Goal: Task Accomplishment & Management: Use online tool/utility

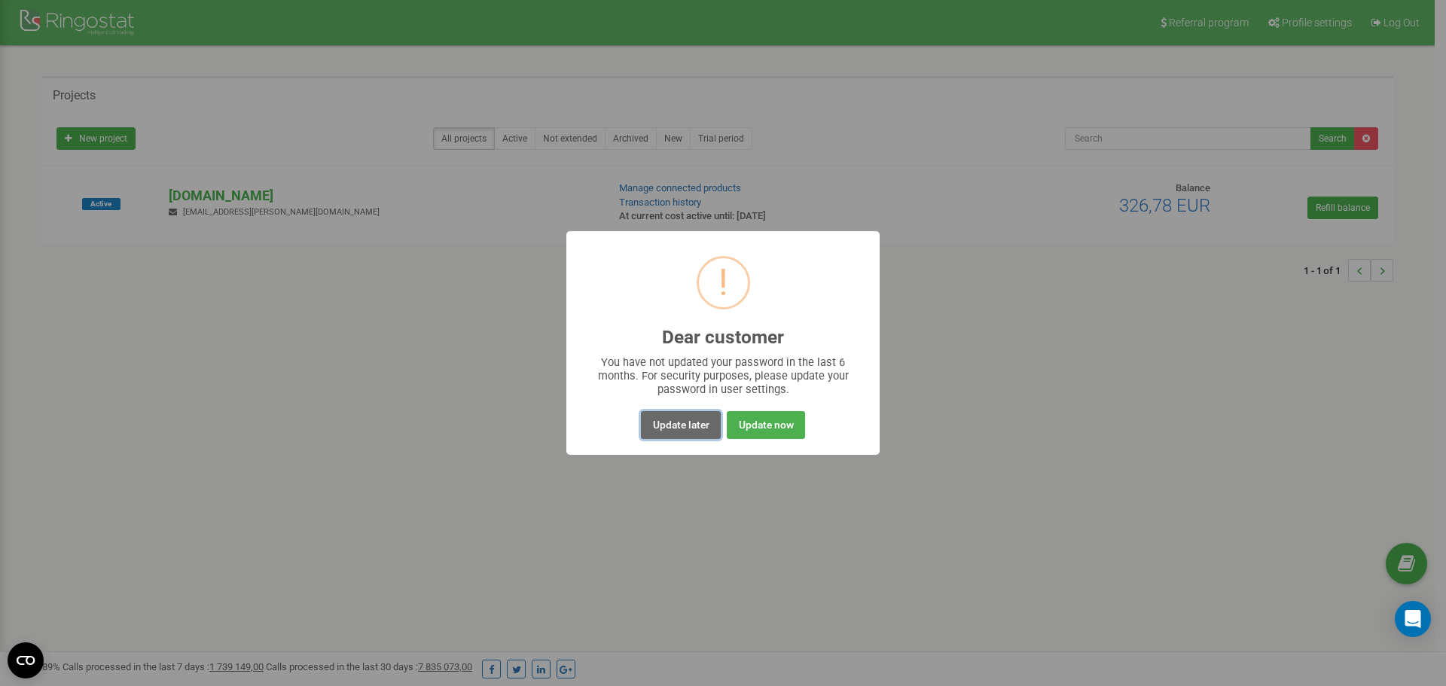
click at [692, 425] on button "Update later" at bounding box center [680, 425] width 79 height 28
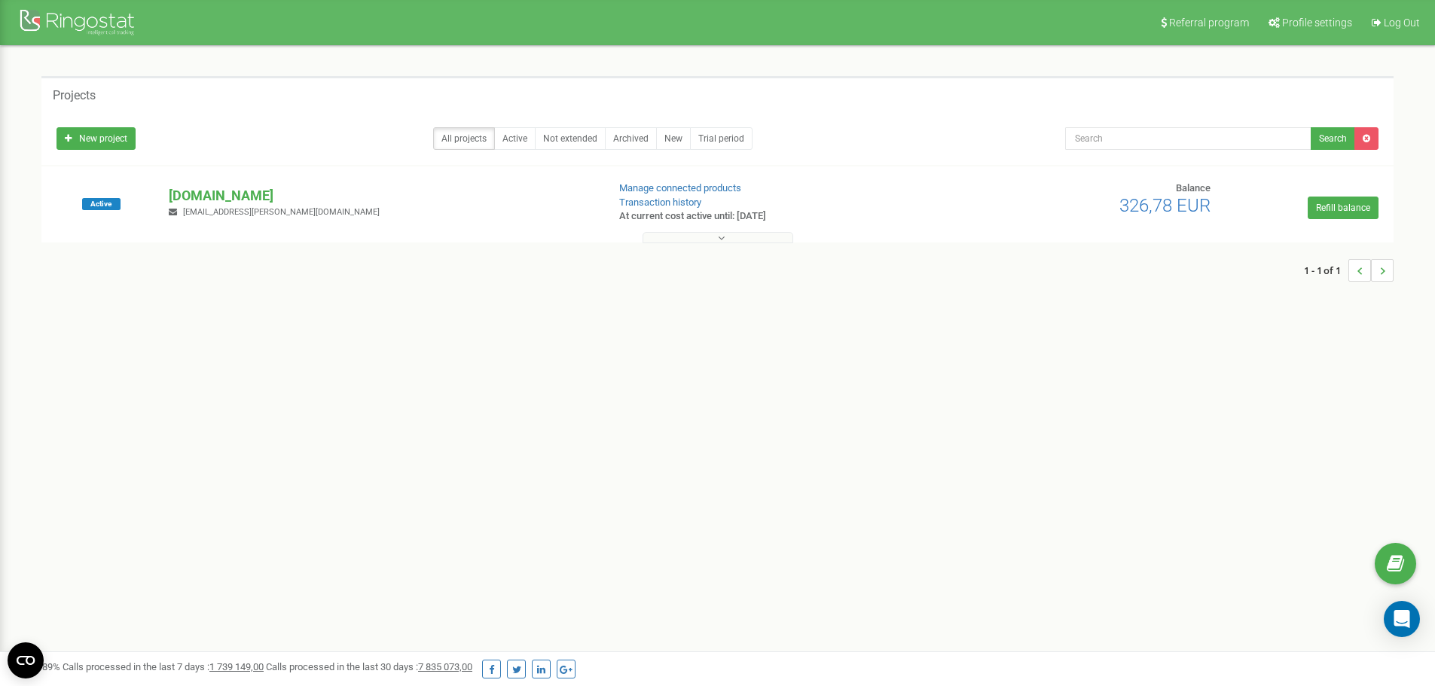
click at [678, 239] on button at bounding box center [717, 237] width 151 height 11
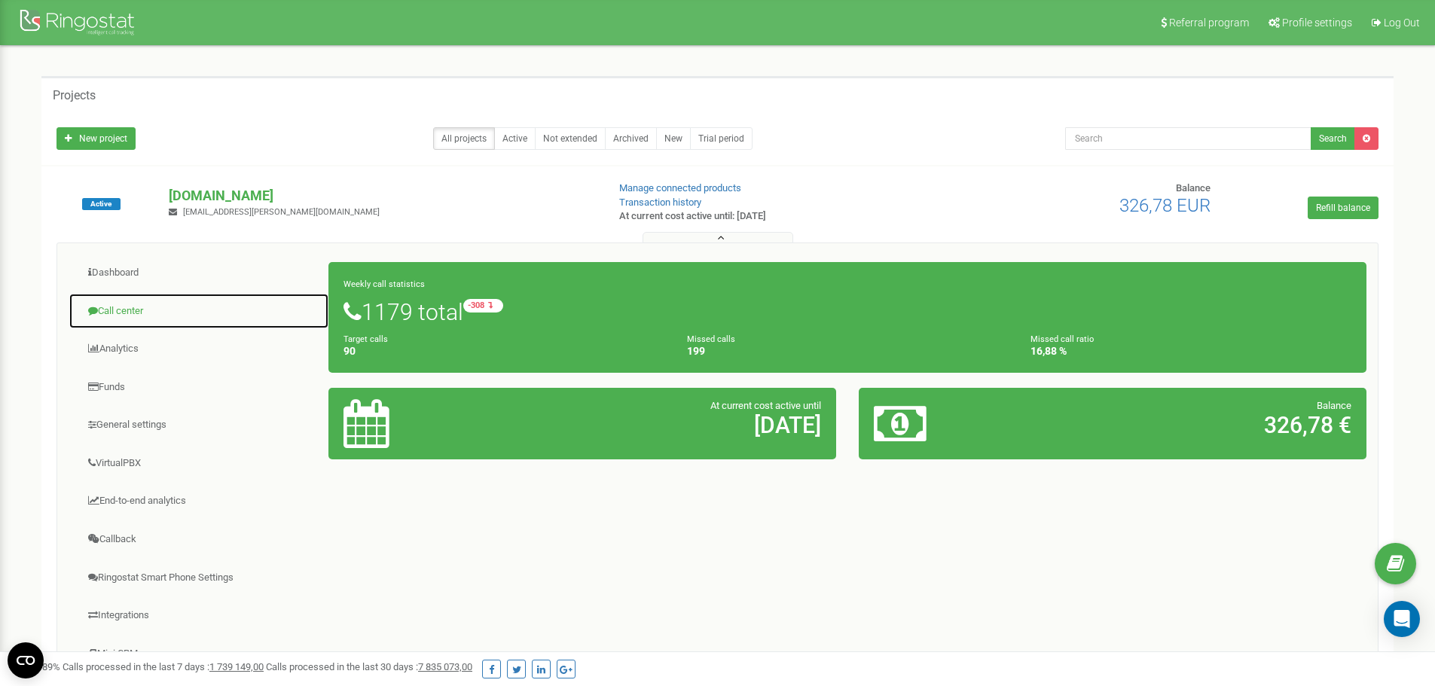
click at [139, 313] on link "Call center" at bounding box center [199, 311] width 261 height 37
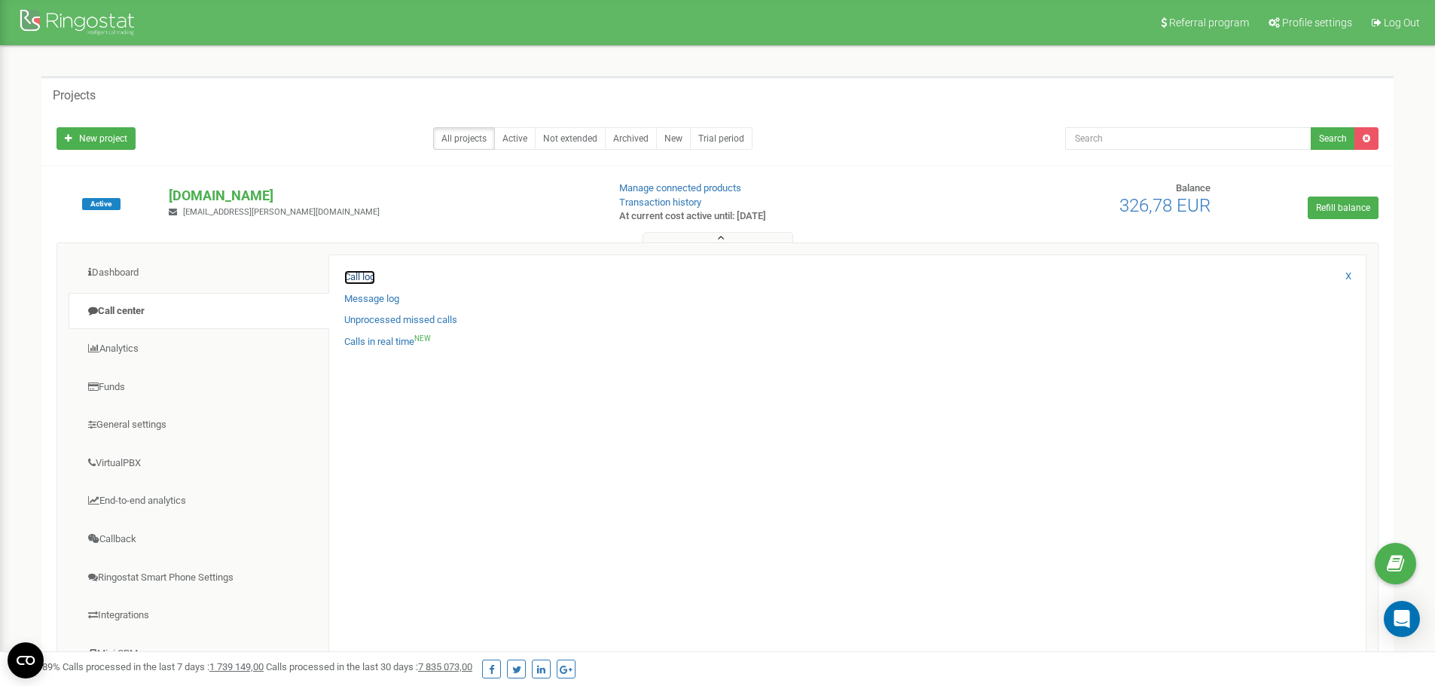
click at [366, 276] on link "Call log" at bounding box center [359, 277] width 31 height 14
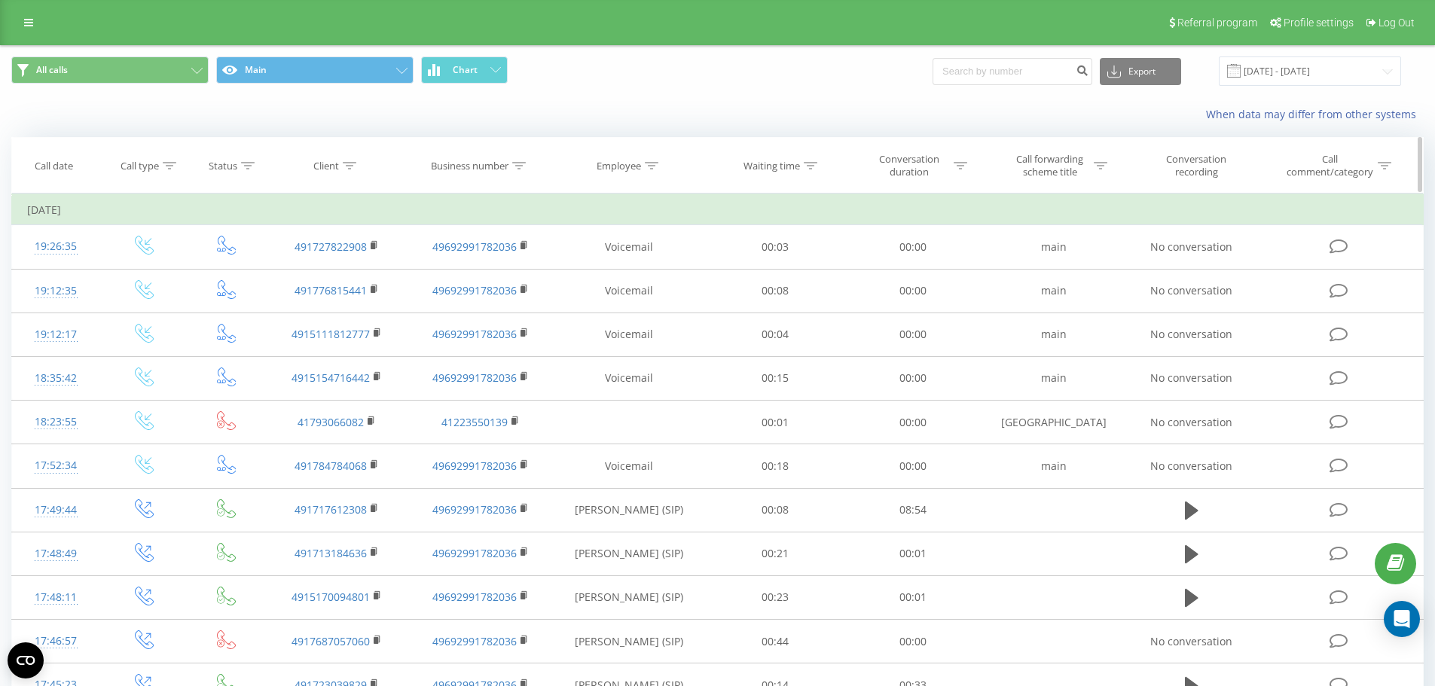
click at [69, 168] on div "Call date" at bounding box center [54, 166] width 38 height 13
click at [1307, 74] on input "[DATE] - [DATE]" at bounding box center [1309, 70] width 182 height 29
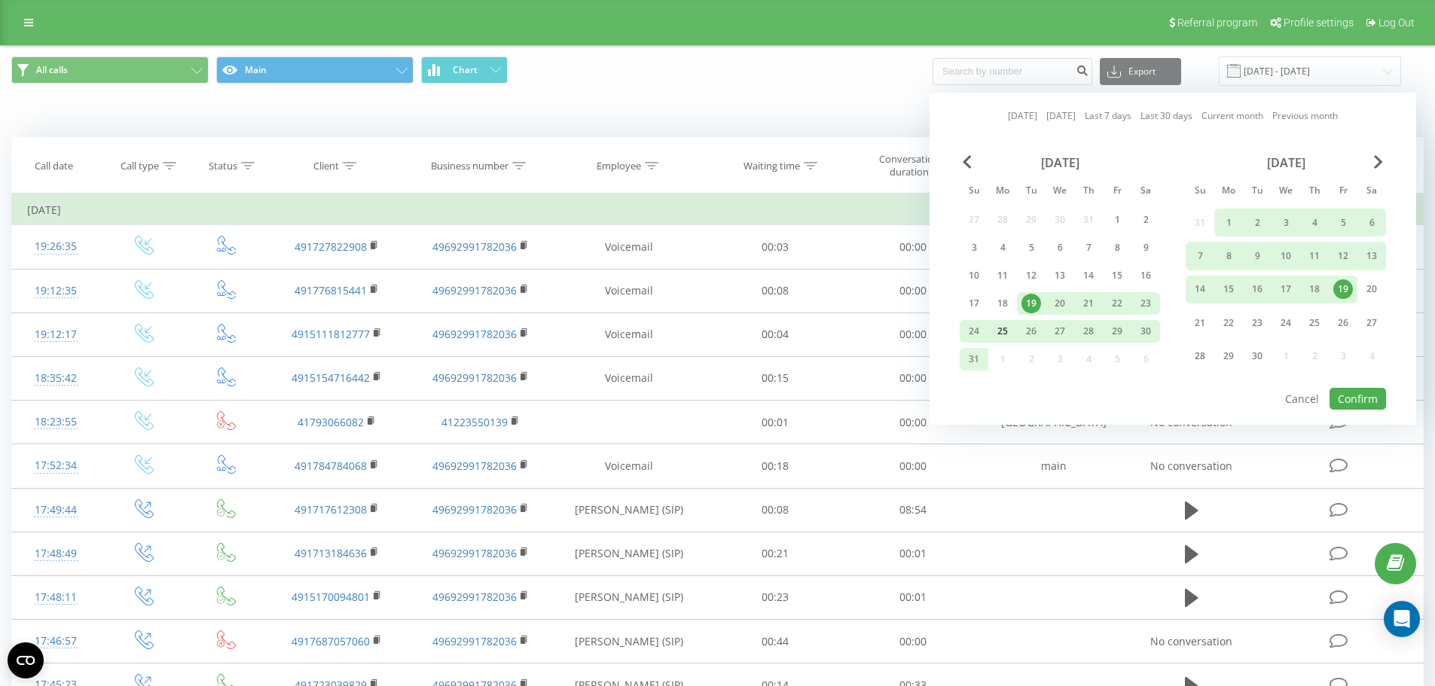
click at [1006, 331] on div "25" at bounding box center [1002, 332] width 20 height 20
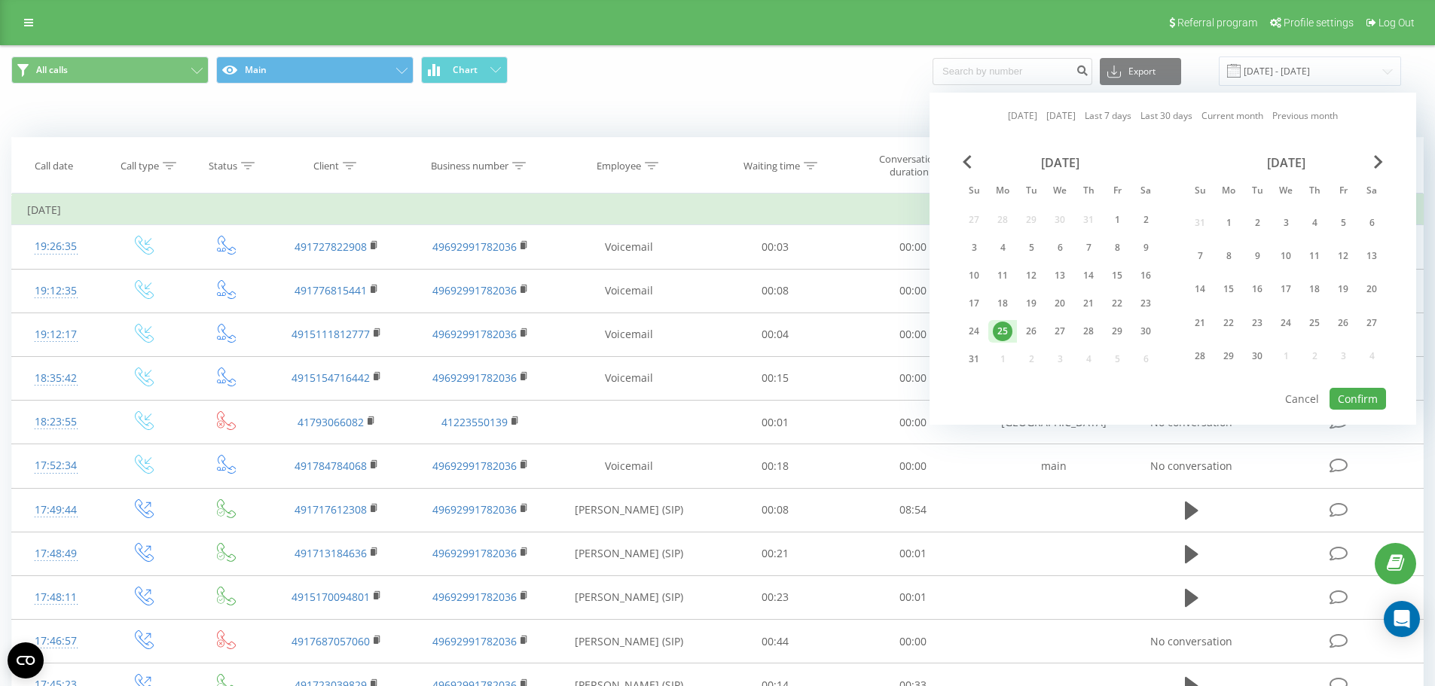
click at [1006, 331] on div "25" at bounding box center [1002, 332] width 20 height 20
click at [1356, 399] on button "Confirm" at bounding box center [1357, 399] width 56 height 22
type input "[DATE] - [DATE]"
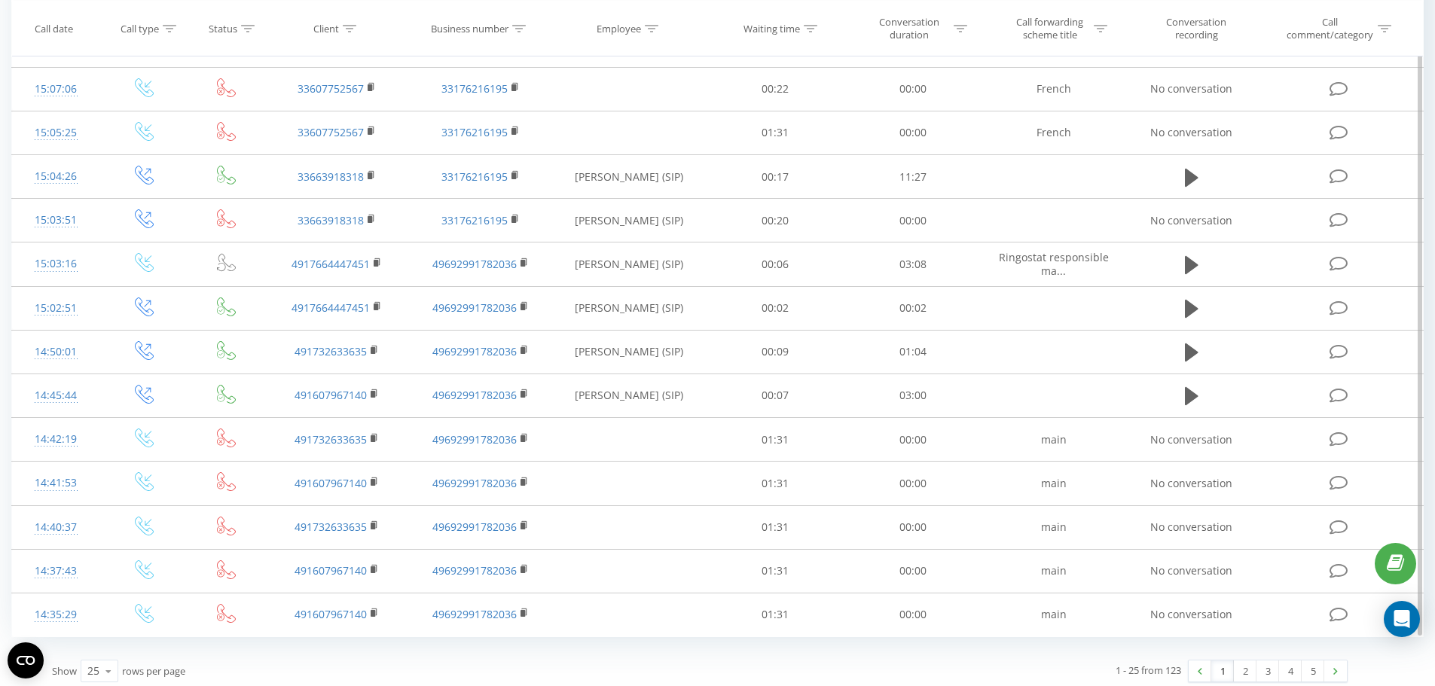
scroll to position [691, 0]
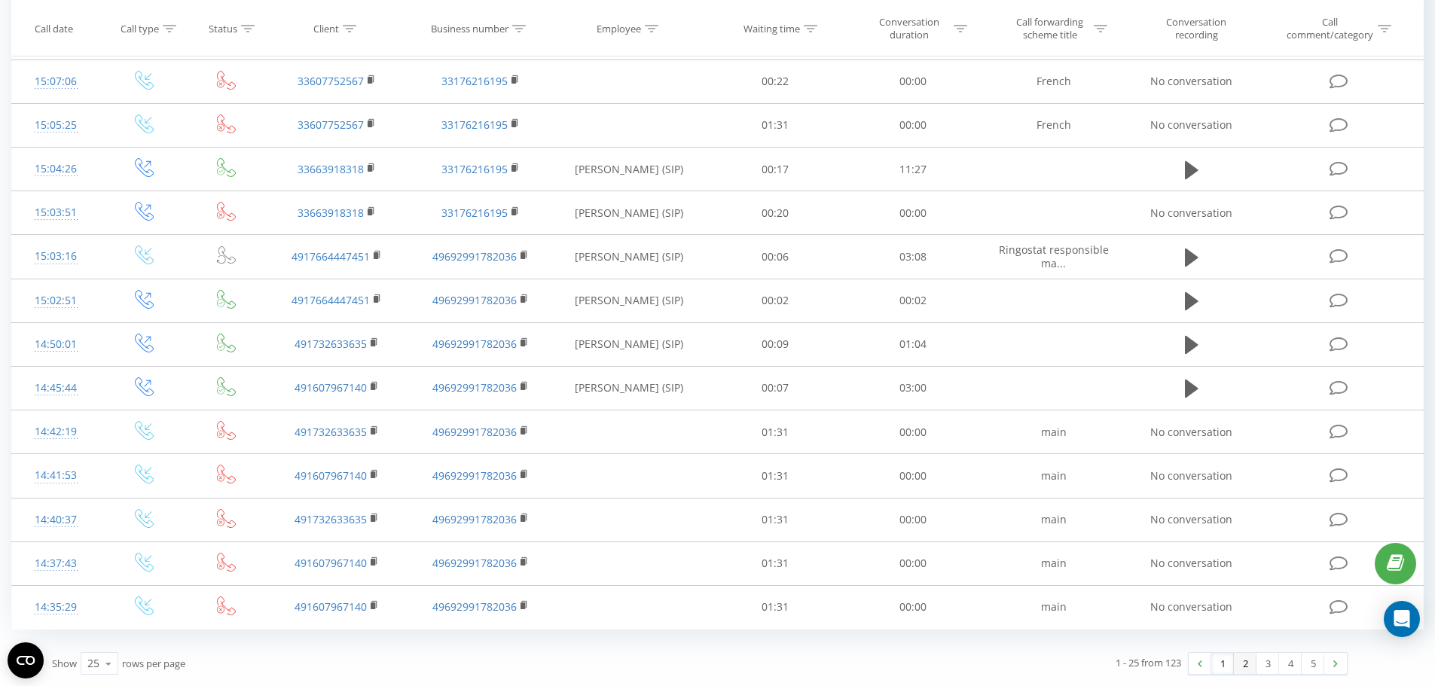
click at [1243, 664] on link "2" at bounding box center [1244, 663] width 23 height 21
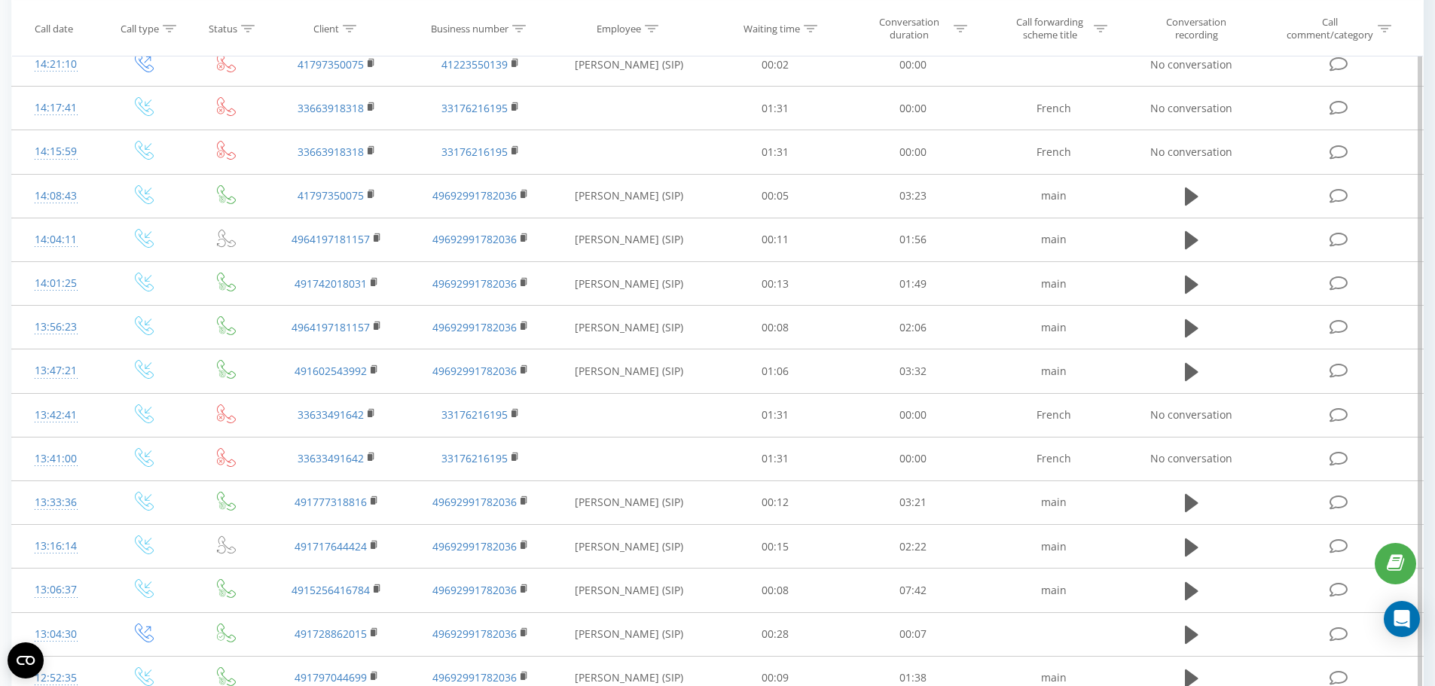
scroll to position [691, 0]
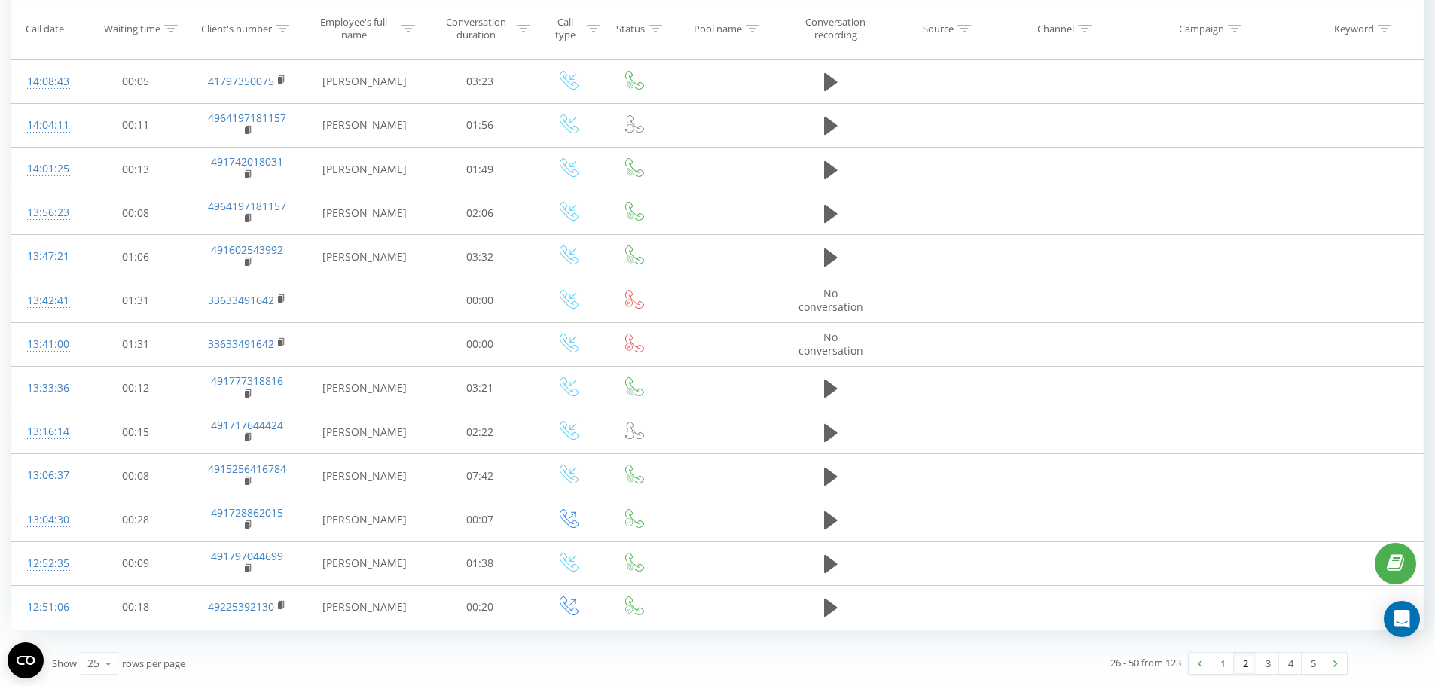
click at [1252, 669] on link "2" at bounding box center [1244, 663] width 23 height 21
click at [1266, 666] on link "3" at bounding box center [1267, 663] width 23 height 21
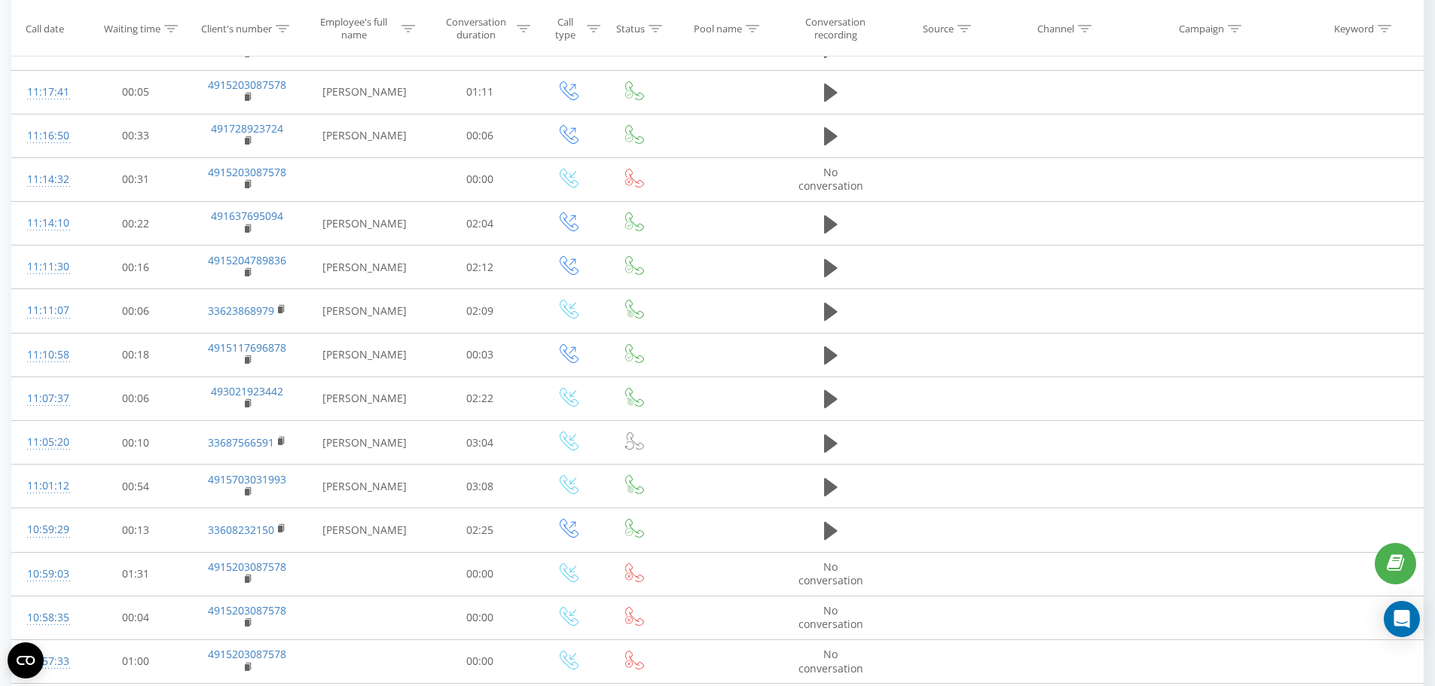
scroll to position [476, 0]
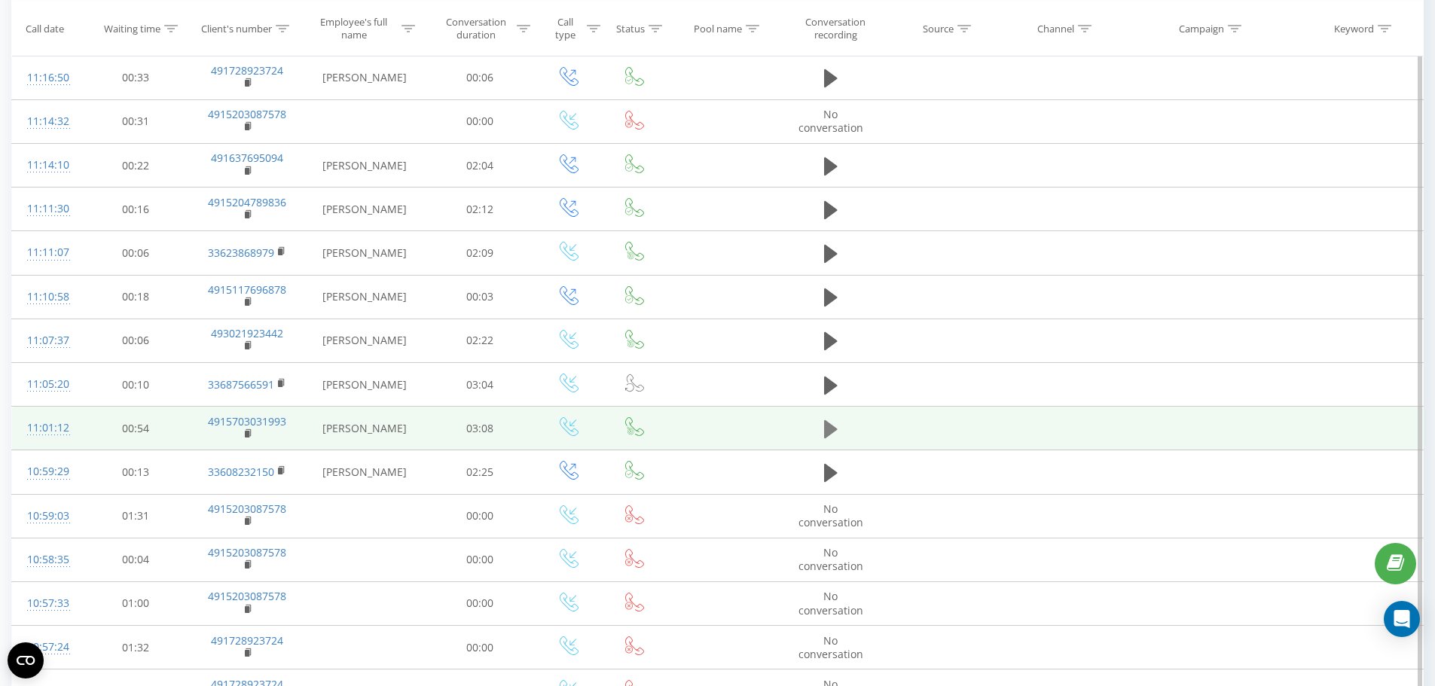
click at [831, 432] on icon at bounding box center [831, 429] width 14 height 18
